Goal: Information Seeking & Learning: Learn about a topic

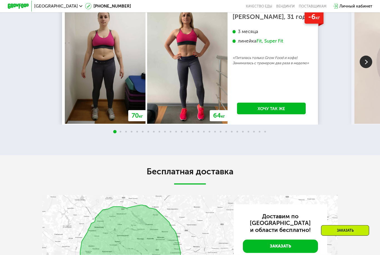
scroll to position [921, 0]
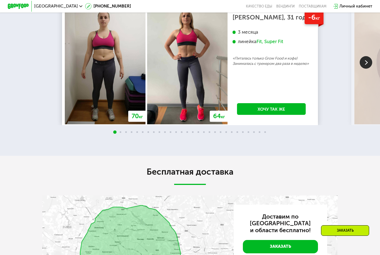
click at [46, 48] on div "70 кг 64 кг -6 кг Екатерина, 31 год 3 месяца линейка Fit, Super Fit «Питалась т…" at bounding box center [190, 62] width 380 height 126
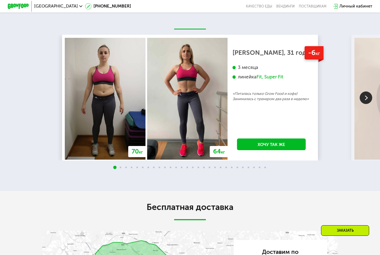
scroll to position [886, 0]
click at [368, 94] on img at bounding box center [365, 98] width 13 height 13
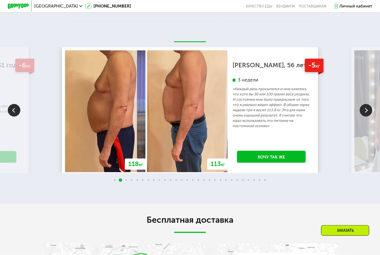
click at [364, 108] on img at bounding box center [365, 110] width 13 height 13
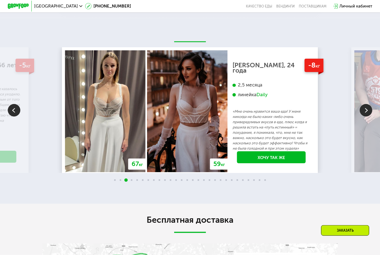
scroll to position [873, 0]
click at [363, 111] on img at bounding box center [365, 110] width 13 height 13
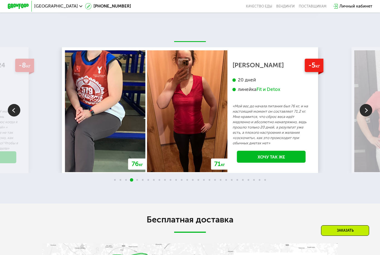
click at [365, 109] on img at bounding box center [365, 110] width 13 height 13
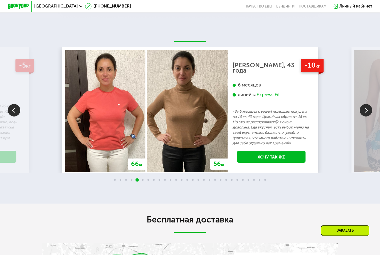
click at [365, 109] on img at bounding box center [365, 110] width 13 height 13
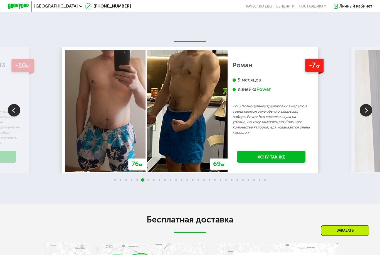
click at [364, 108] on img at bounding box center [365, 110] width 13 height 13
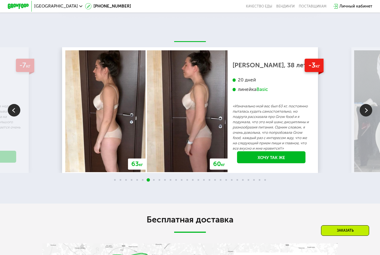
click at [365, 108] on img at bounding box center [365, 110] width 13 height 13
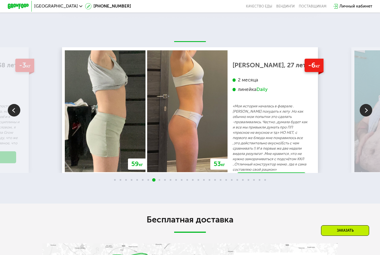
click at [365, 108] on img at bounding box center [365, 110] width 13 height 13
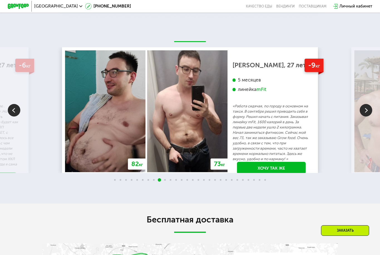
click at [365, 109] on img at bounding box center [365, 110] width 13 height 13
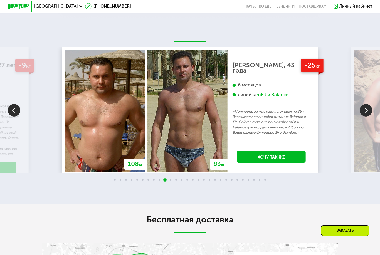
click at [365, 110] on img at bounding box center [365, 110] width 13 height 13
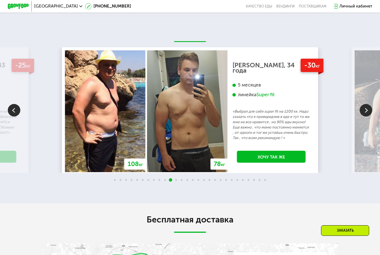
click at [365, 110] on img at bounding box center [365, 110] width 13 height 13
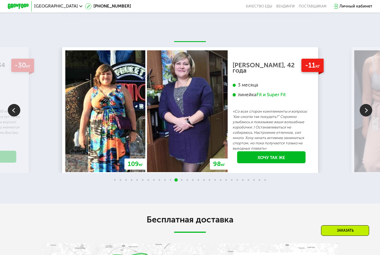
click at [365, 108] on img at bounding box center [365, 110] width 13 height 13
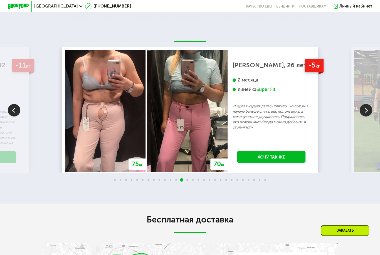
click at [362, 109] on img at bounding box center [365, 110] width 13 height 13
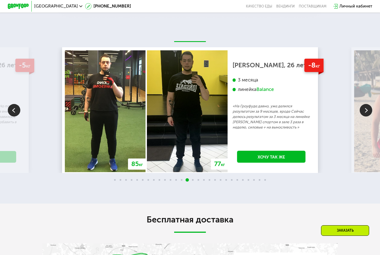
click at [364, 109] on img at bounding box center [365, 110] width 13 height 13
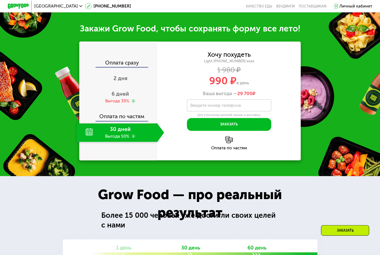
scroll to position [519, 0]
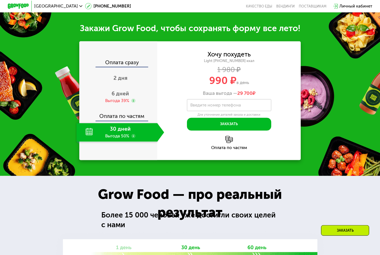
click at [120, 62] on div "Оплата сразу" at bounding box center [118, 63] width 78 height 7
click at [110, 76] on div "2 дня" at bounding box center [120, 78] width 88 height 18
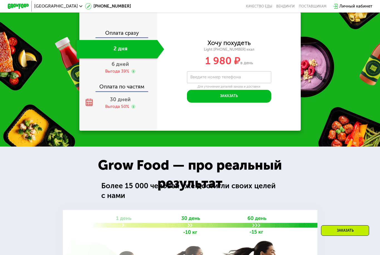
scroll to position [527, 0]
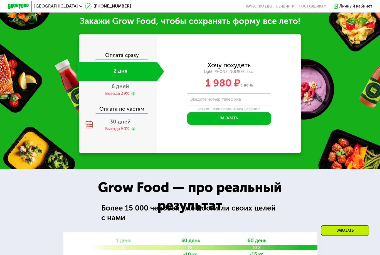
click at [108, 83] on div "6 дней Выгода 39%" at bounding box center [120, 90] width 88 height 18
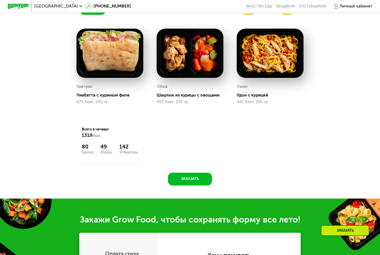
scroll to position [327, 0]
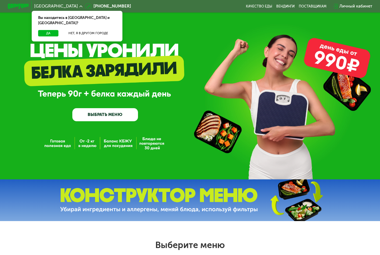
click at [43, 30] on button "Да" at bounding box center [48, 33] width 20 height 6
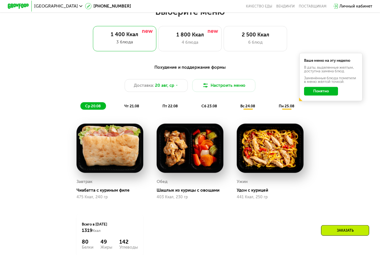
scroll to position [234, 0]
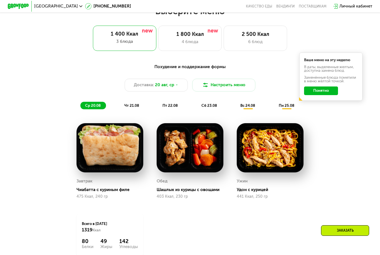
click at [328, 91] on button "Понятно" at bounding box center [321, 90] width 34 height 8
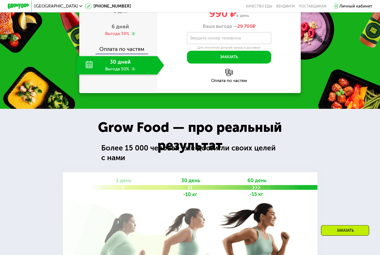
scroll to position [613, 0]
